Goal: Task Accomplishment & Management: Use online tool/utility

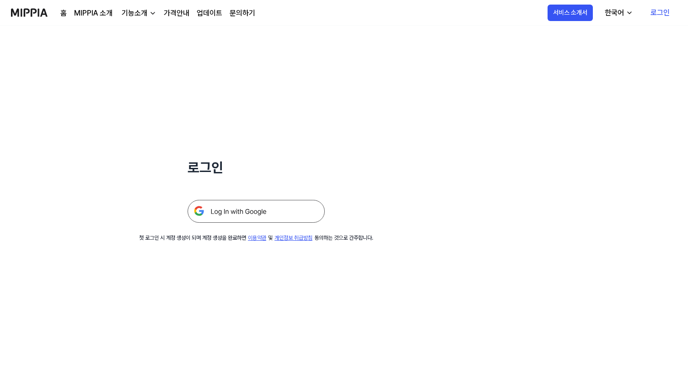
click at [268, 207] on img at bounding box center [256, 211] width 137 height 23
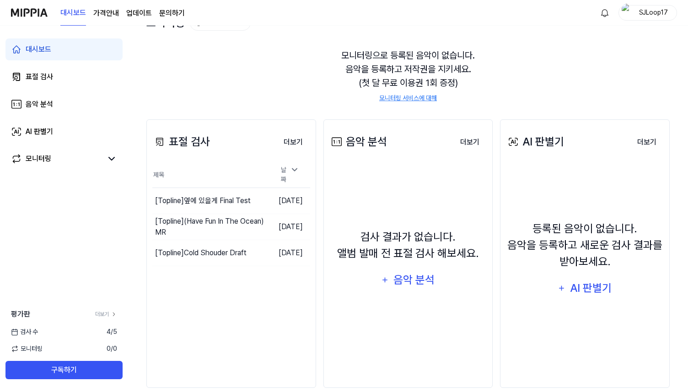
scroll to position [51, 0]
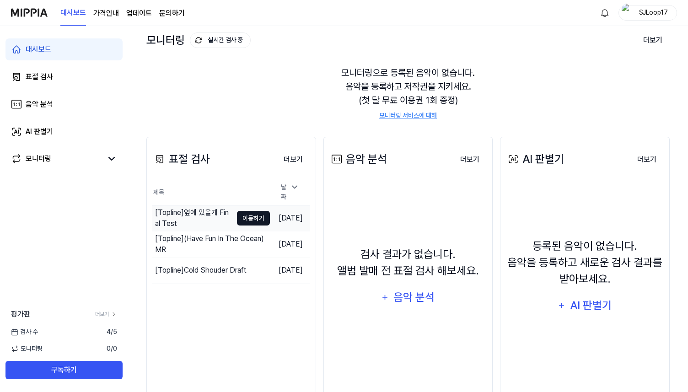
click at [243, 215] on button "이동하기" at bounding box center [253, 218] width 33 height 15
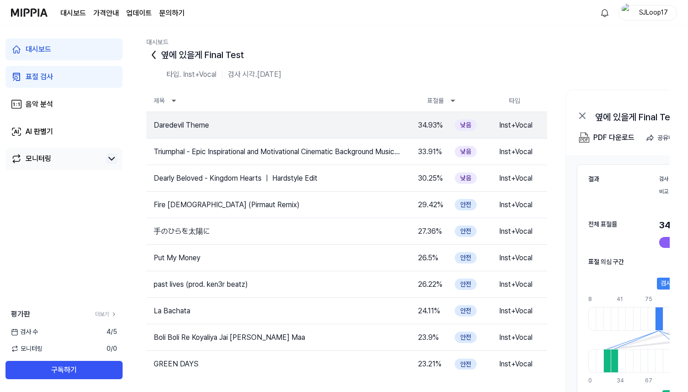
click at [113, 160] on icon at bounding box center [111, 158] width 11 height 11
click at [112, 158] on icon at bounding box center [111, 158] width 5 height 3
click at [74, 98] on link "음악 분석" at bounding box center [63, 104] width 117 height 22
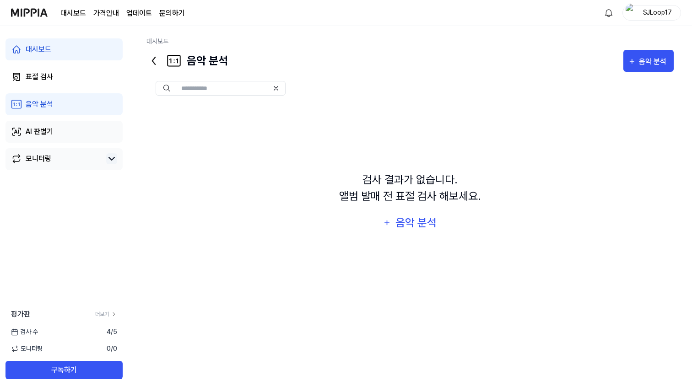
click at [80, 133] on link "AI 판별기" at bounding box center [63, 132] width 117 height 22
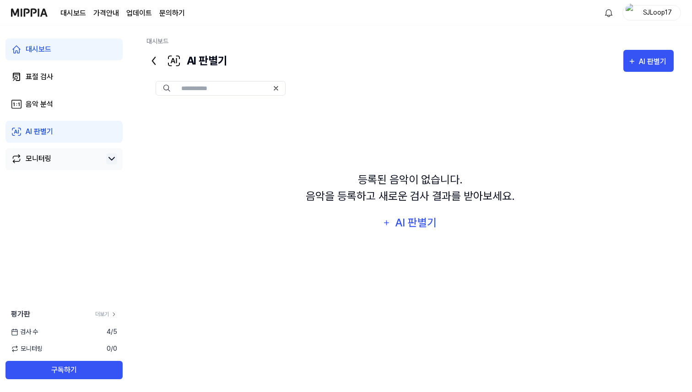
click at [78, 159] on link "모니터링" at bounding box center [56, 158] width 91 height 11
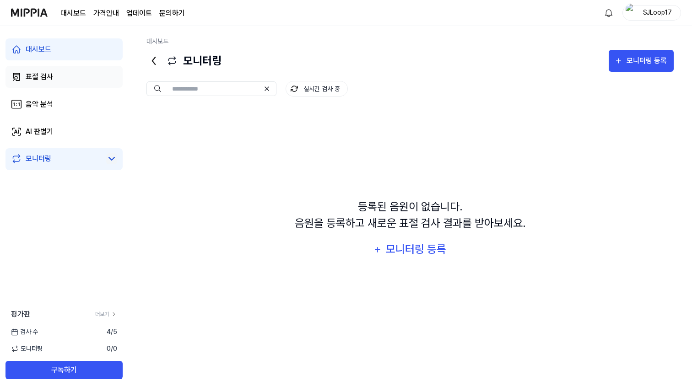
click at [73, 75] on link "표절 검사" at bounding box center [63, 77] width 117 height 22
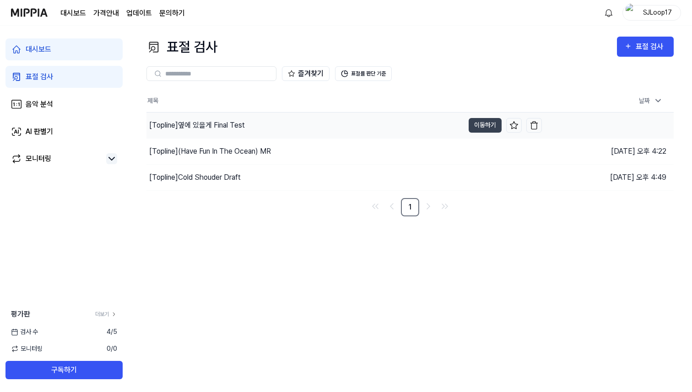
click at [231, 123] on div "[Topline] 옆에 있을게 Final Test" at bounding box center [197, 125] width 96 height 11
click at [230, 121] on div "[Topline] 옆에 있을게 Final Test" at bounding box center [199, 125] width 101 height 11
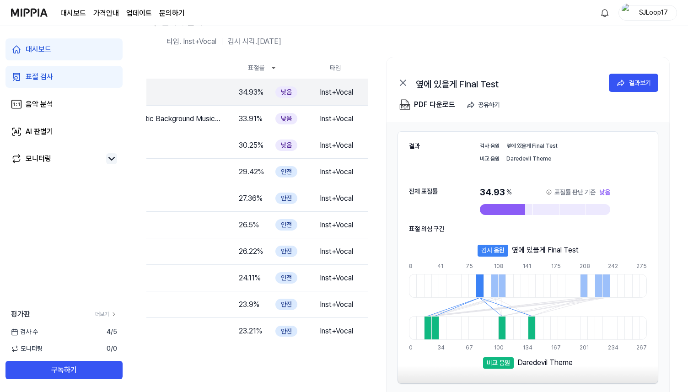
scroll to position [71, 0]
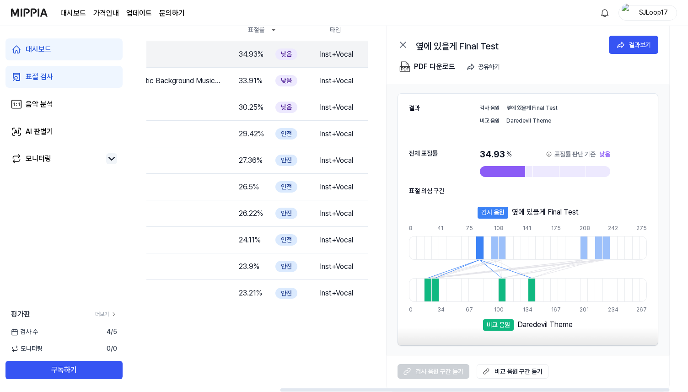
click at [495, 247] on div at bounding box center [494, 248] width 7 height 24
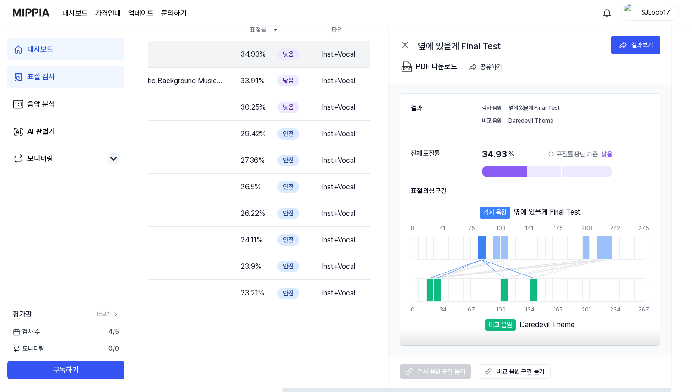
scroll to position [0, 0]
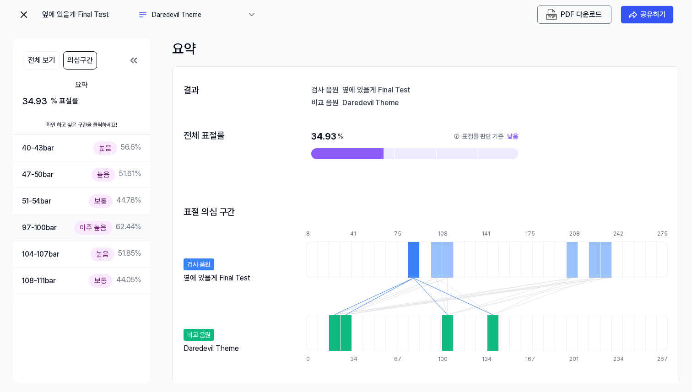
click at [65, 229] on div "97-100 bar 아주 높음 62.44 %" at bounding box center [81, 227] width 119 height 13
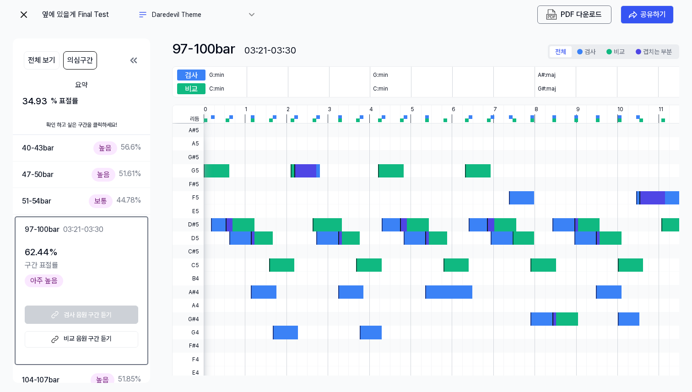
click at [21, 14] on img at bounding box center [23, 14] width 11 height 11
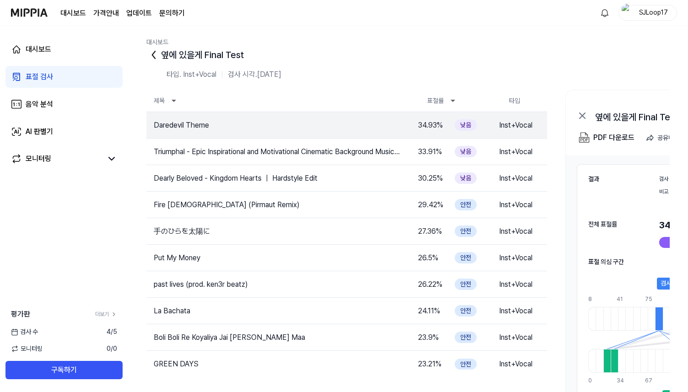
click at [152, 55] on icon at bounding box center [153, 55] width 15 height 15
